Goal: Task Accomplishment & Management: Manage account settings

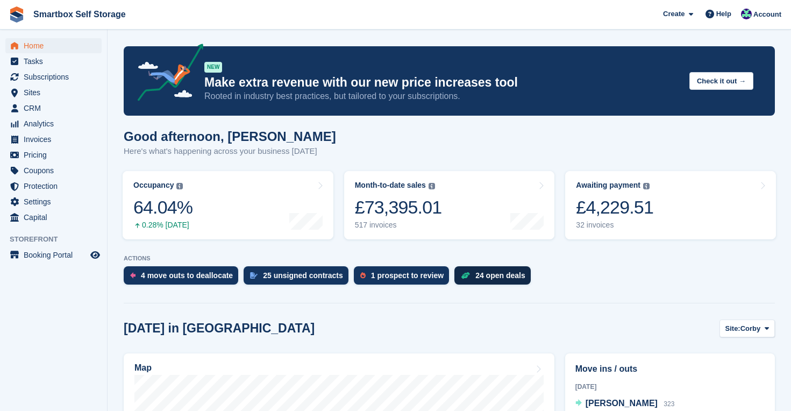
click at [487, 271] on div "24 open deals" at bounding box center [500, 275] width 50 height 9
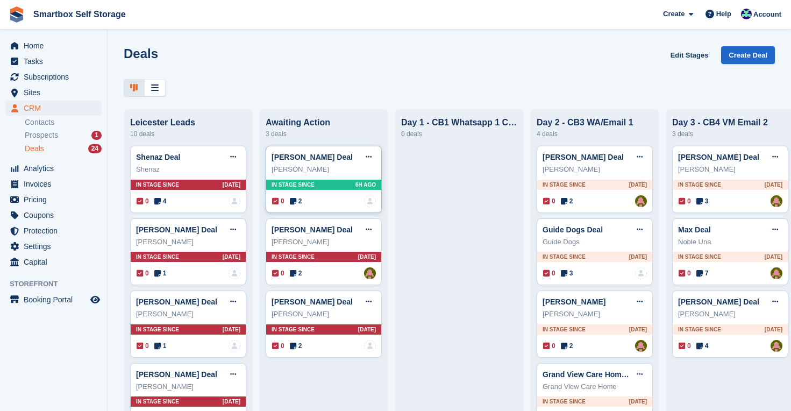
click at [316, 183] on div "In stage since 6H AGO" at bounding box center [323, 184] width 115 height 10
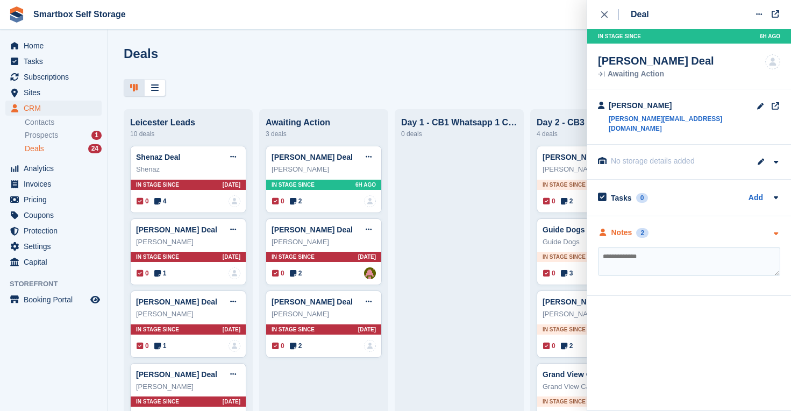
click at [621, 227] on div "Notes" at bounding box center [621, 232] width 21 height 11
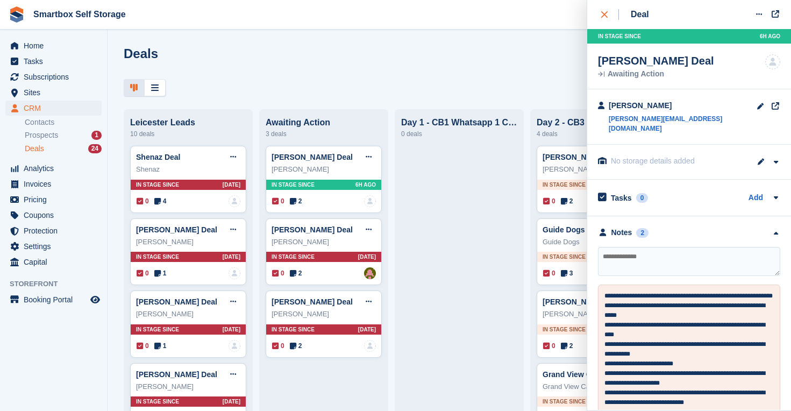
click at [605, 11] on icon "close" at bounding box center [604, 14] width 6 height 6
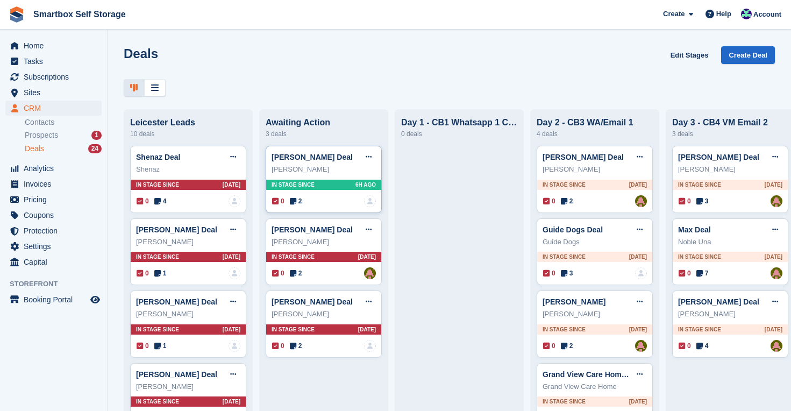
click at [351, 182] on div "In stage since 6H AGO" at bounding box center [323, 184] width 115 height 10
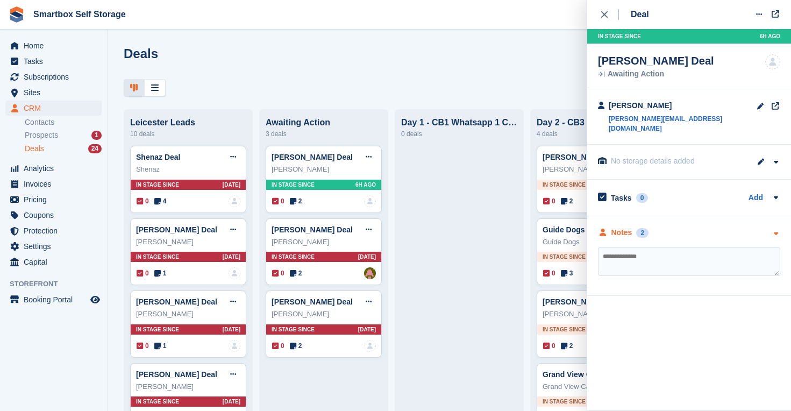
click at [623, 227] on div "Notes" at bounding box center [621, 232] width 21 height 11
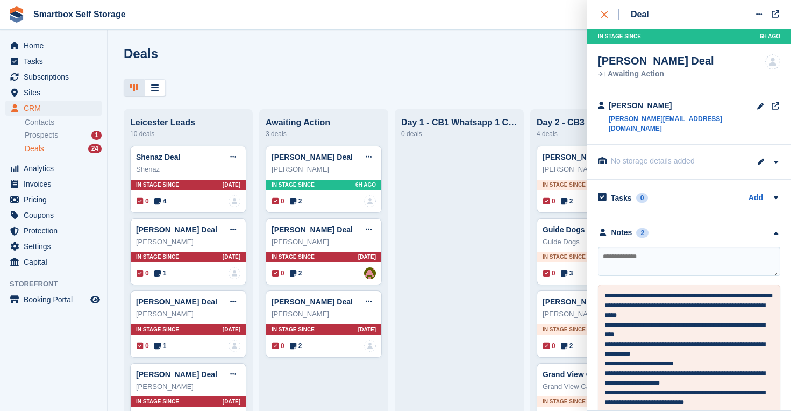
click at [602, 11] on icon "close" at bounding box center [604, 14] width 6 height 6
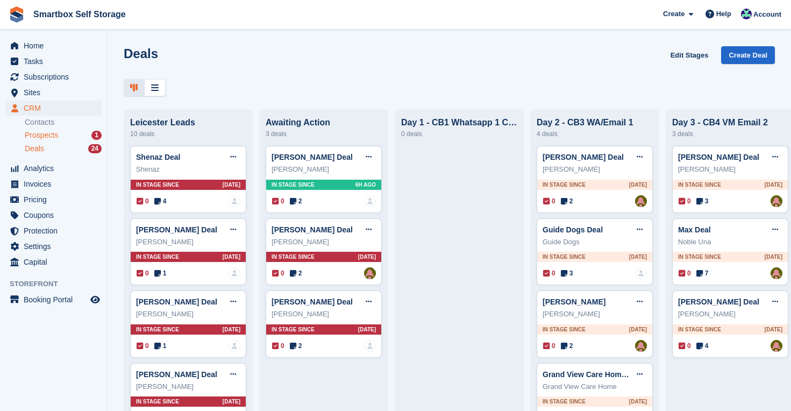
click at [49, 136] on span "Prospects" at bounding box center [41, 135] width 33 height 10
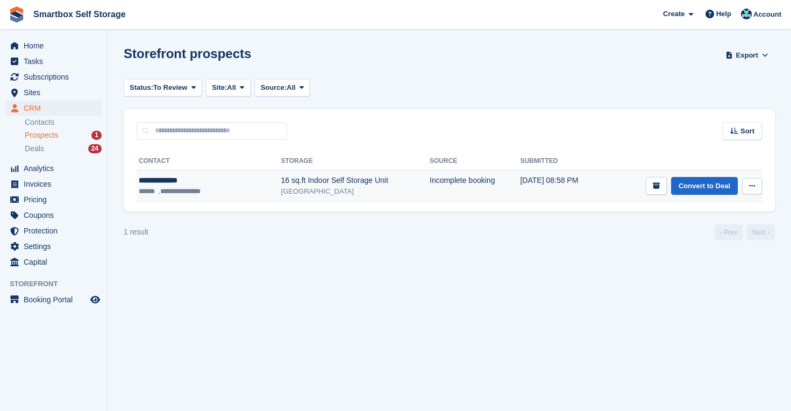
click at [159, 182] on div "**********" at bounding box center [190, 180] width 102 height 11
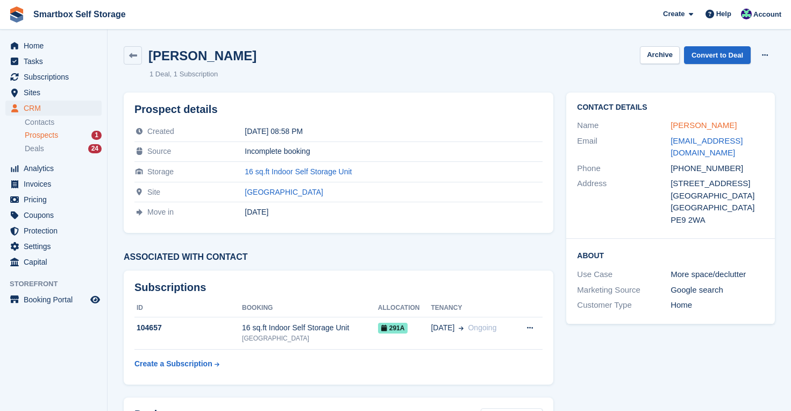
click at [694, 124] on link "[PERSON_NAME]" at bounding box center [703, 124] width 66 height 9
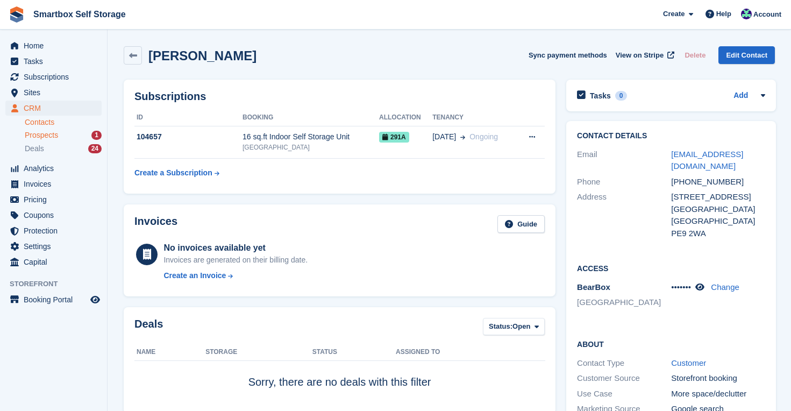
click at [74, 134] on div "Prospects 1" at bounding box center [63, 135] width 77 height 10
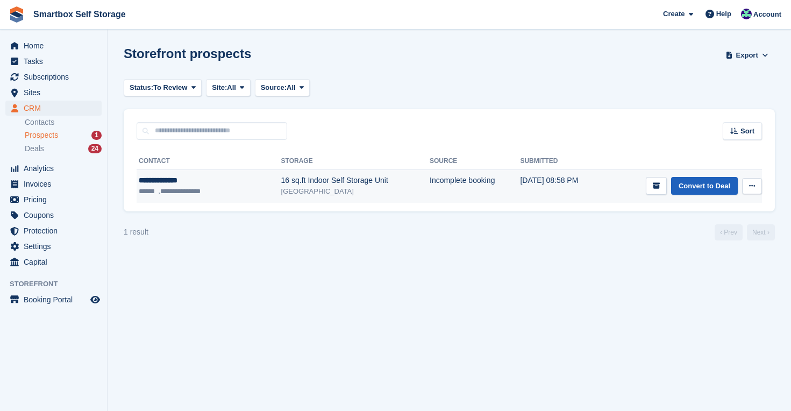
click at [694, 180] on link "Convert to Deal" at bounding box center [704, 186] width 67 height 18
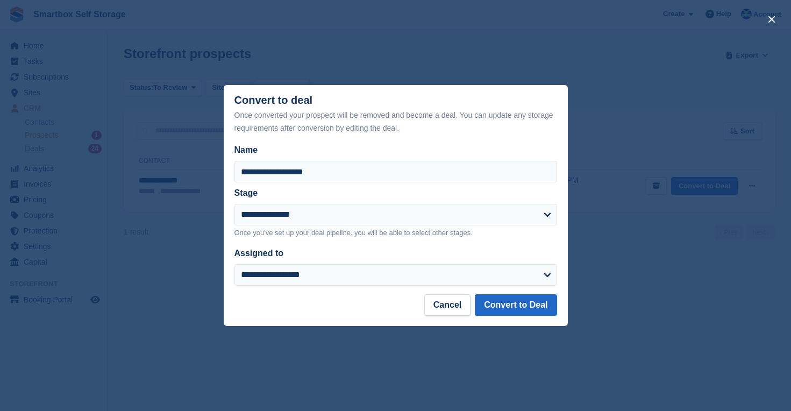
click at [529, 292] on div "**********" at bounding box center [396, 218] width 344 height 150
click at [526, 303] on button "Convert to Deal" at bounding box center [516, 304] width 82 height 21
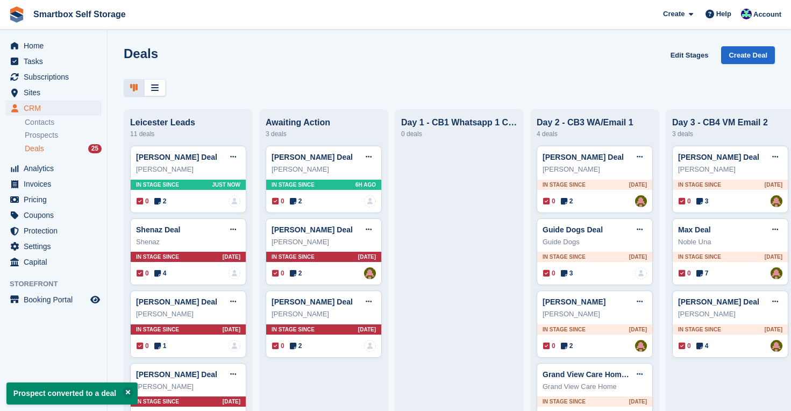
click at [29, 148] on span "Deals" at bounding box center [34, 148] width 19 height 10
click at [233, 155] on icon at bounding box center [233, 156] width 6 height 7
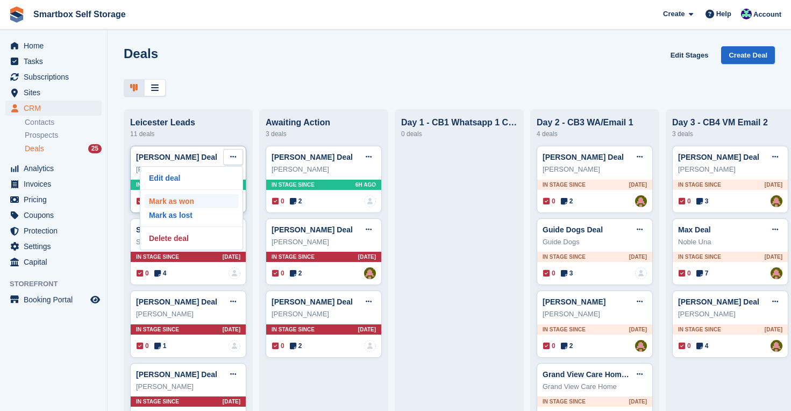
click at [192, 202] on p "Mark as won" at bounding box center [192, 201] width 94 height 14
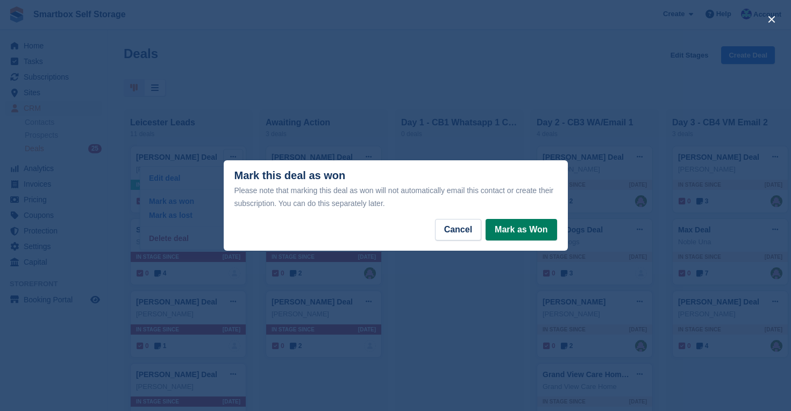
click at [526, 230] on button "Mark as Won" at bounding box center [520, 229] width 71 height 21
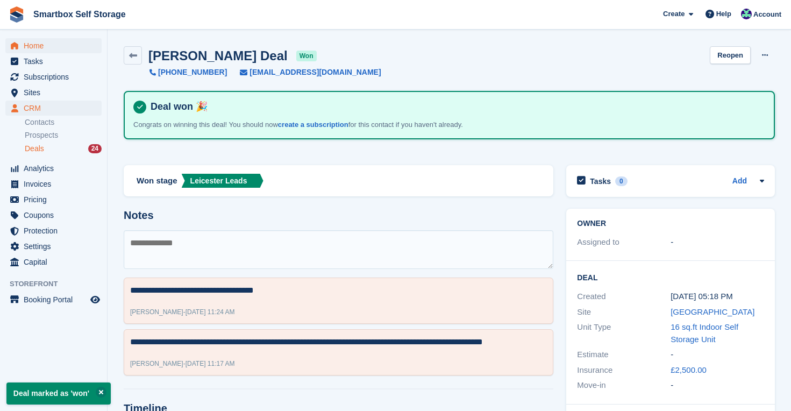
click at [39, 42] on span "Home" at bounding box center [56, 45] width 64 height 15
